Goal: Navigation & Orientation: Find specific page/section

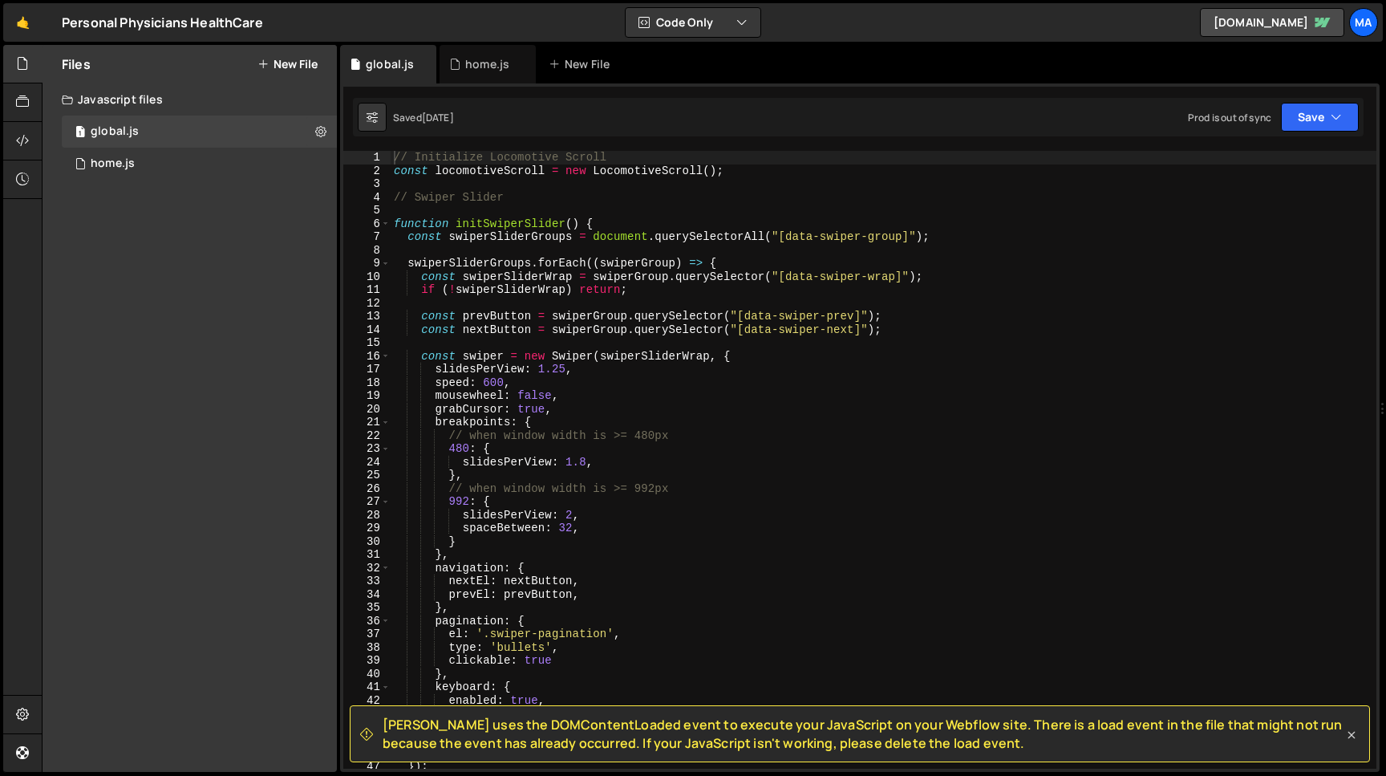
click at [1347, 733] on icon at bounding box center [1352, 735] width 16 height 16
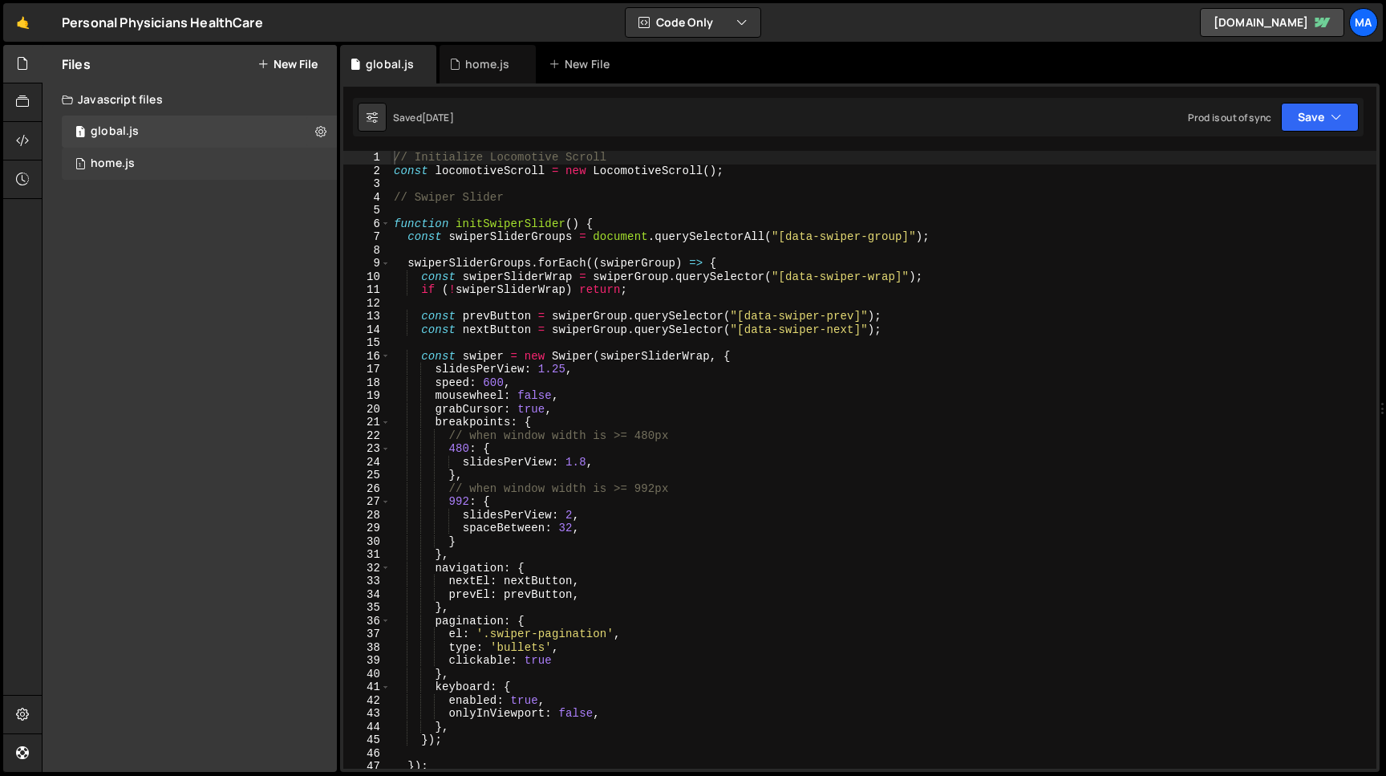
click at [126, 172] on div "1 home.js 0" at bounding box center [199, 164] width 275 height 32
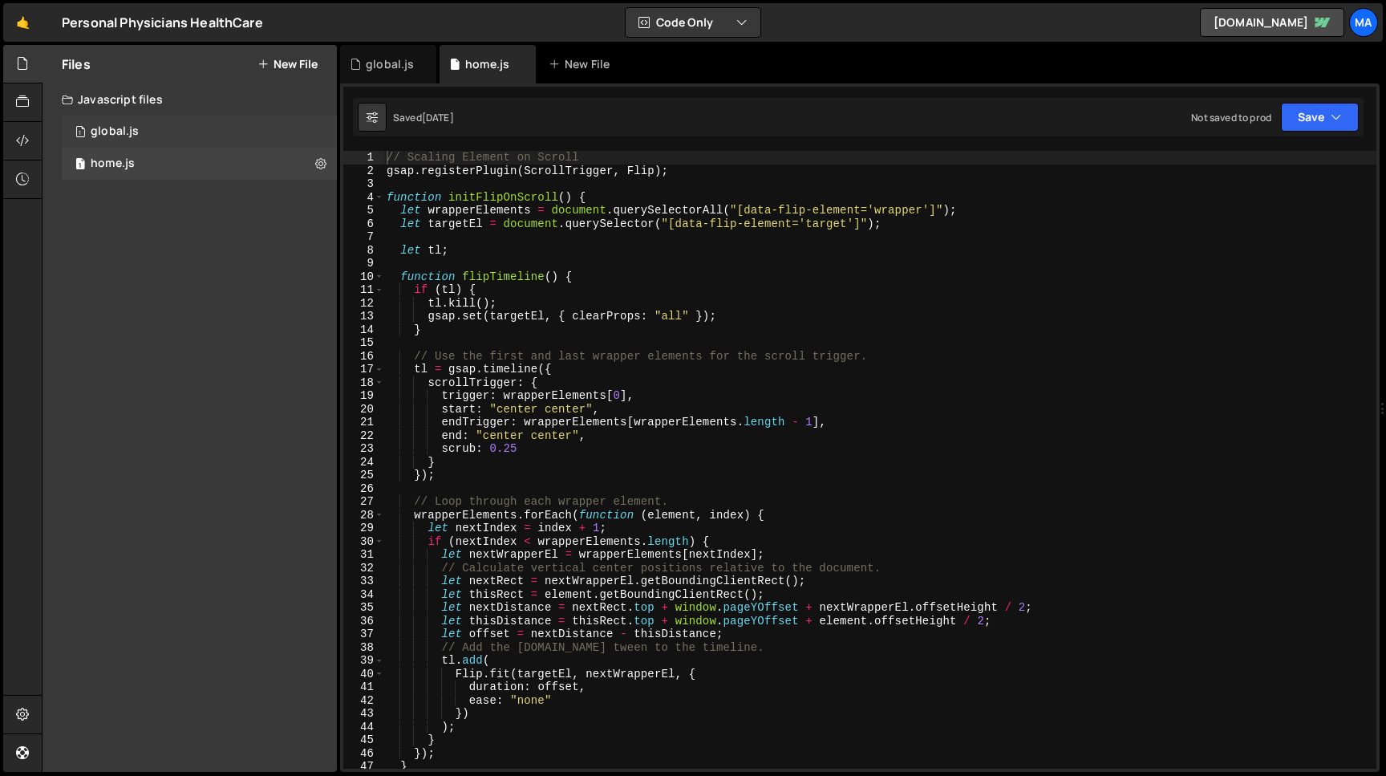
click at [174, 140] on div "1 global.js 0" at bounding box center [199, 132] width 275 height 32
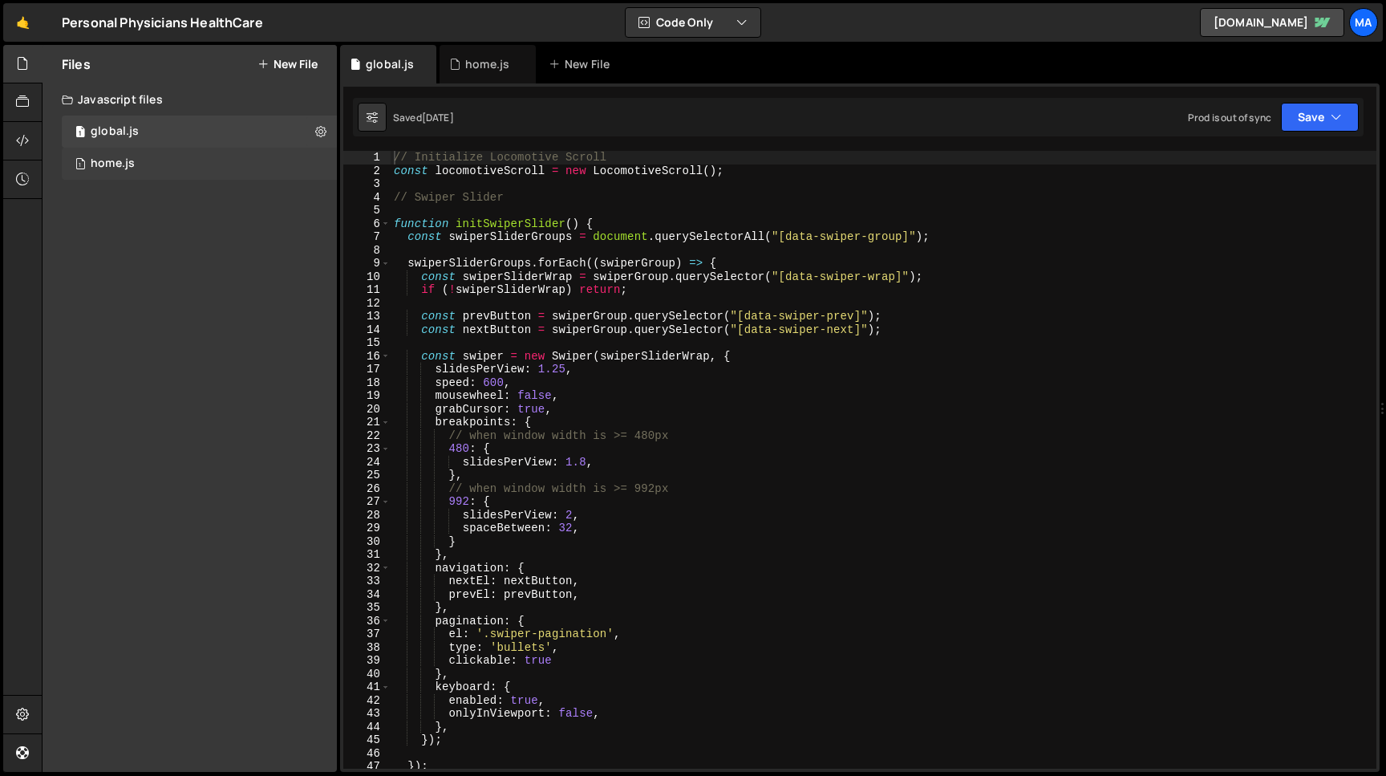
click at [127, 152] on div "1 home.js 0" at bounding box center [199, 164] width 275 height 32
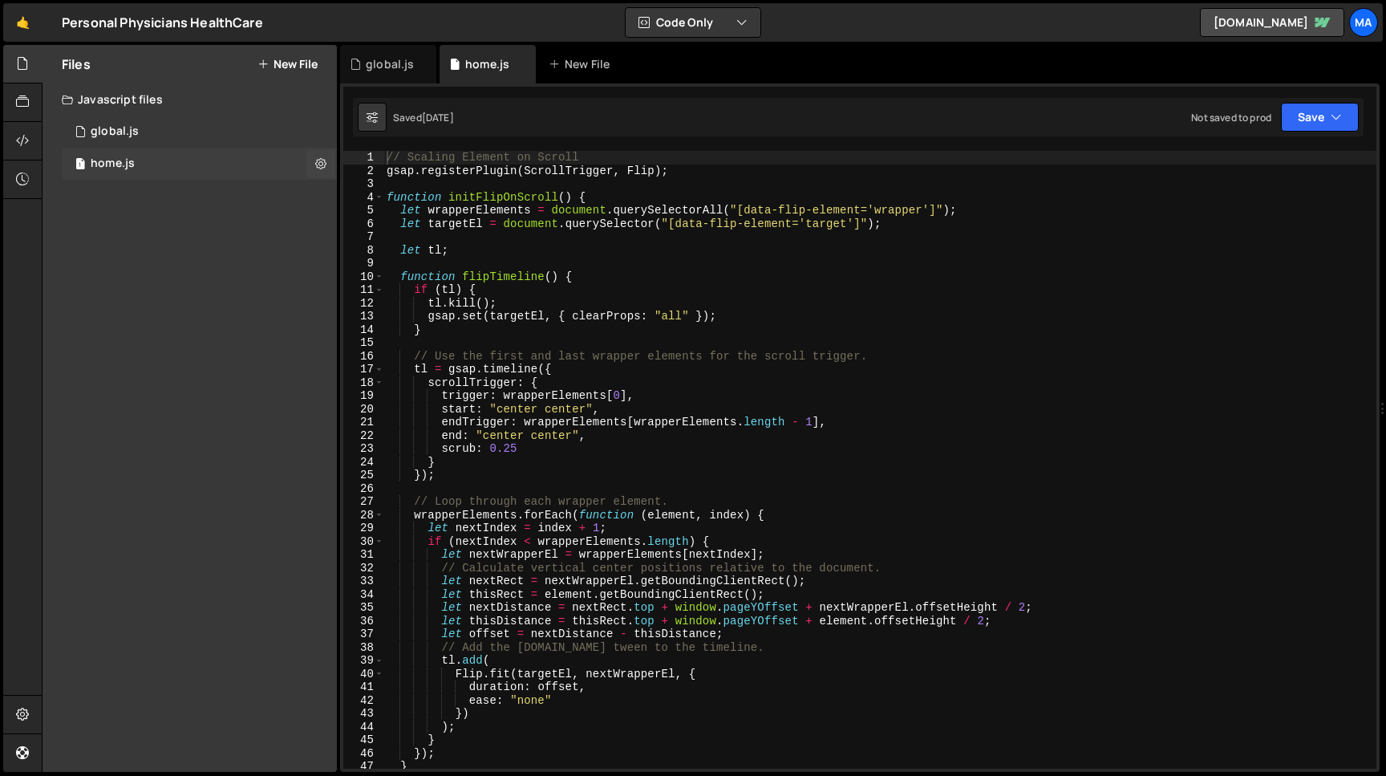
click at [183, 151] on div "1 home.js 0" at bounding box center [199, 164] width 275 height 32
click at [176, 136] on div "1 global.js 0" at bounding box center [199, 132] width 275 height 32
